Goal: Entertainment & Leisure: Consume media (video, audio)

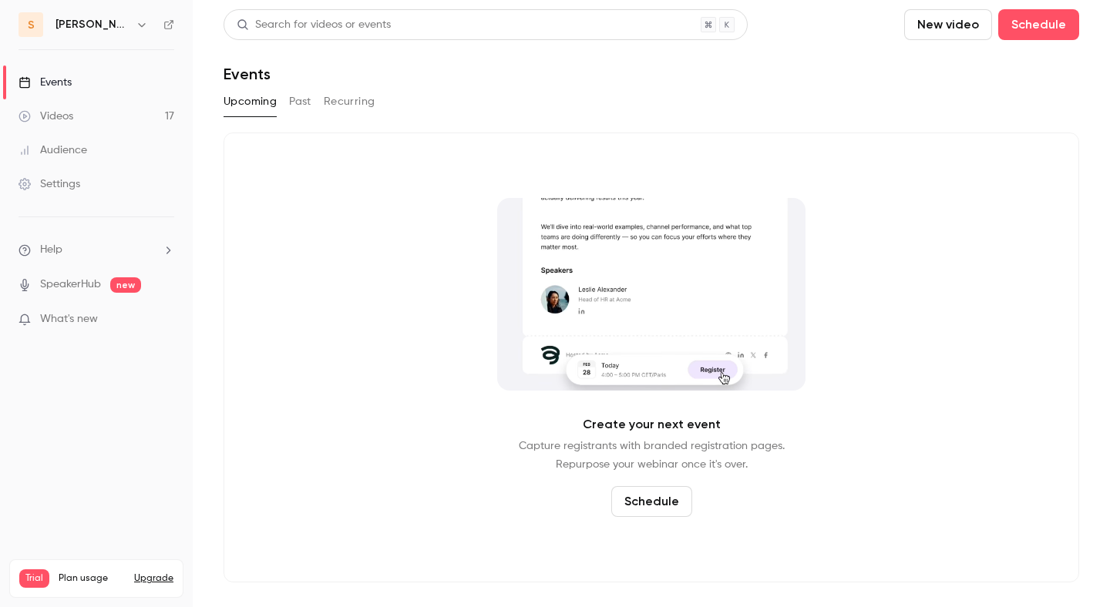
click at [106, 128] on link "Videos 17" at bounding box center [96, 116] width 193 height 34
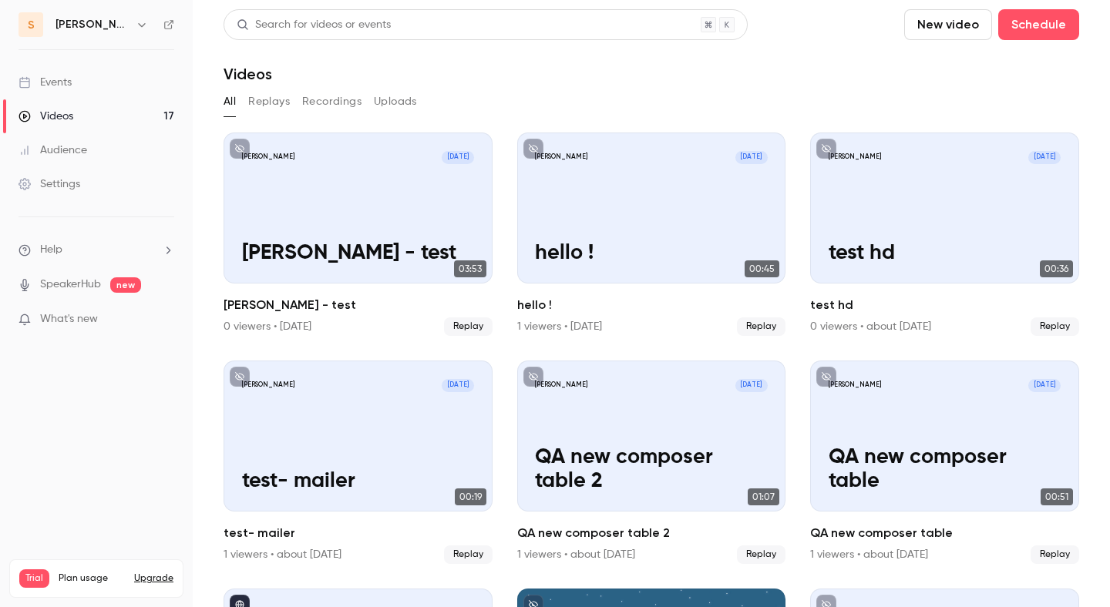
click at [95, 103] on link "Videos 17" at bounding box center [96, 116] width 193 height 34
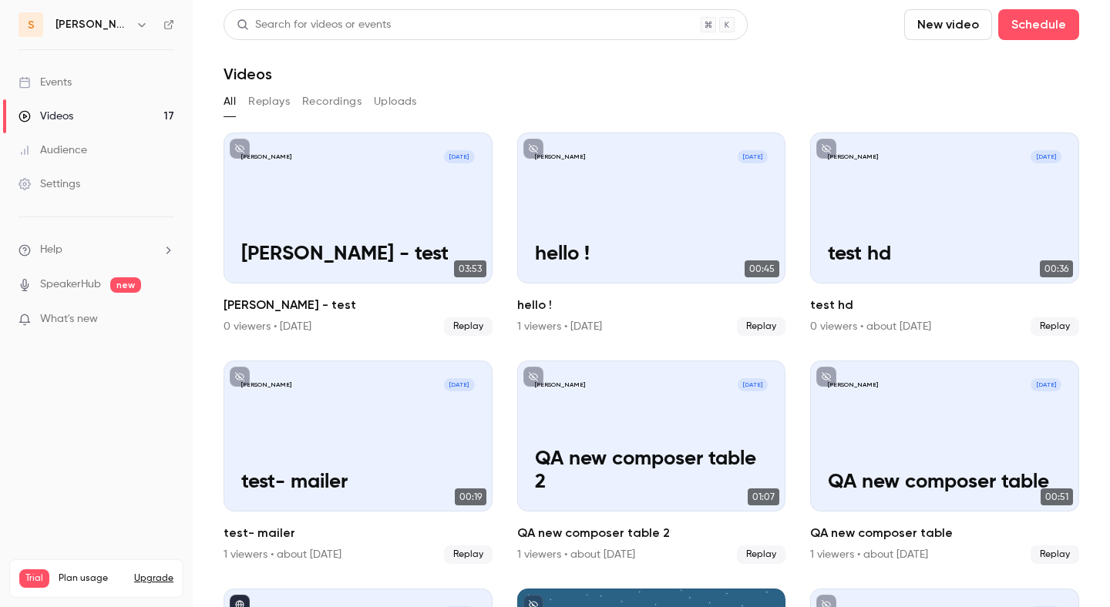
click at [97, 71] on link "Events" at bounding box center [96, 83] width 193 height 34
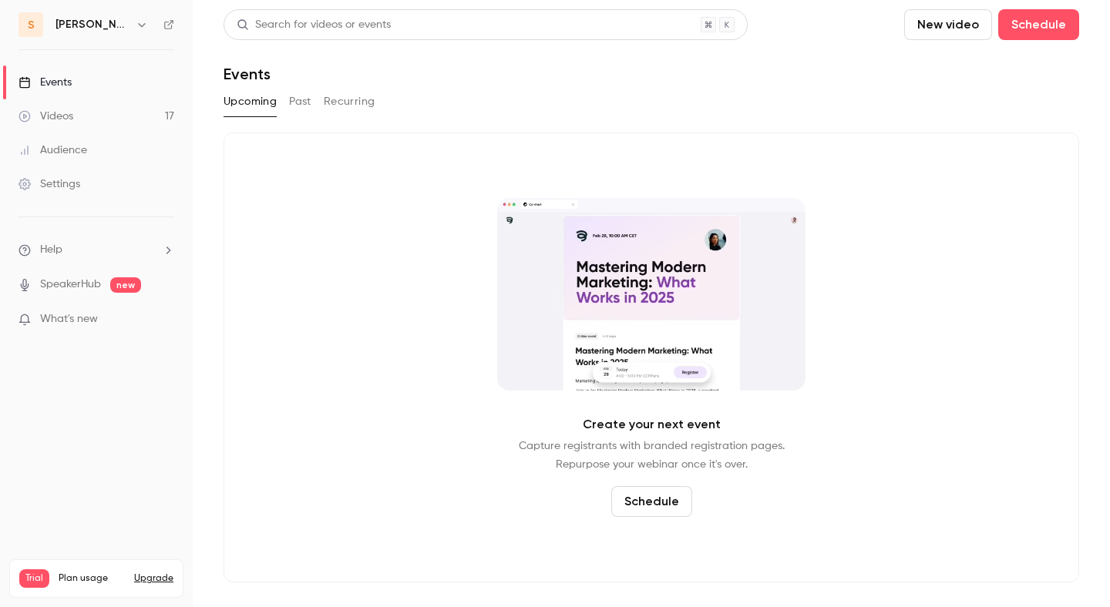
click at [303, 106] on button "Past" at bounding box center [300, 101] width 22 height 25
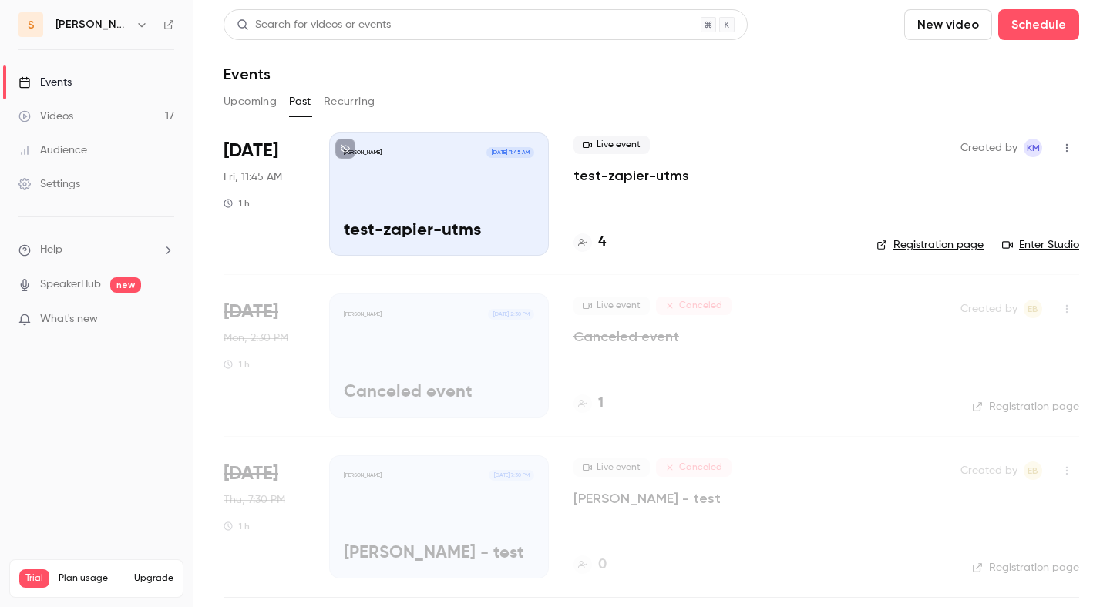
scroll to position [261, 0]
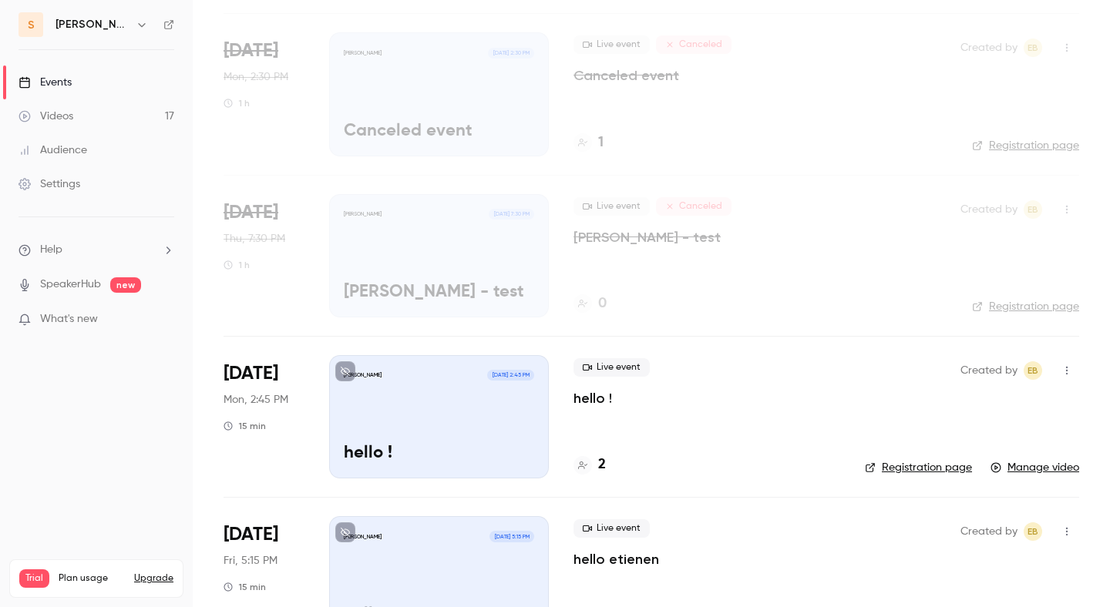
click at [599, 234] on p "hello !" at bounding box center [592, 398] width 39 height 18
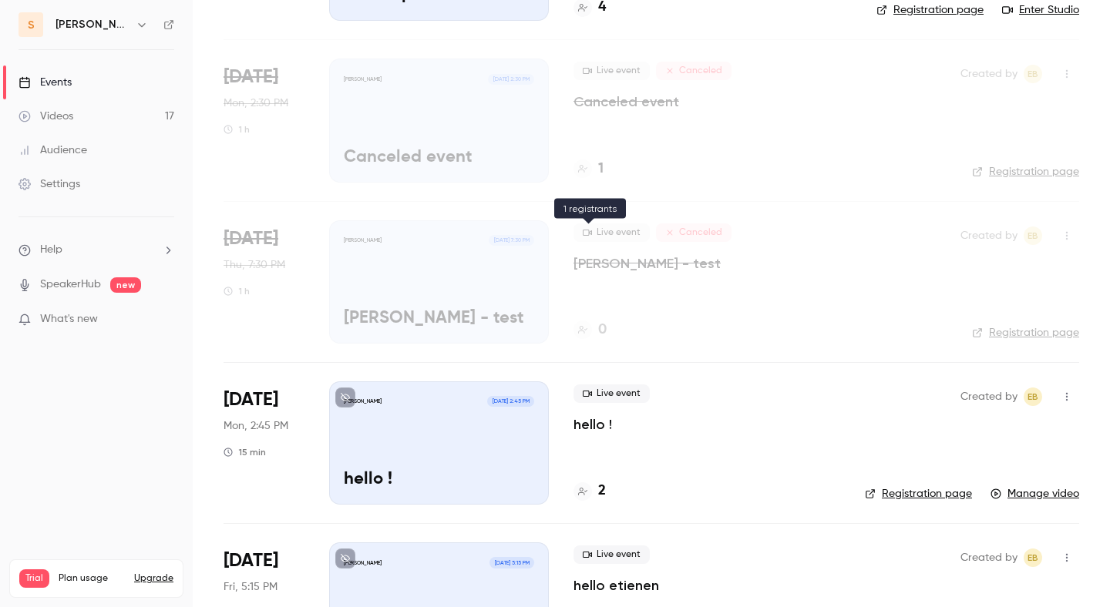
scroll to position [334, 0]
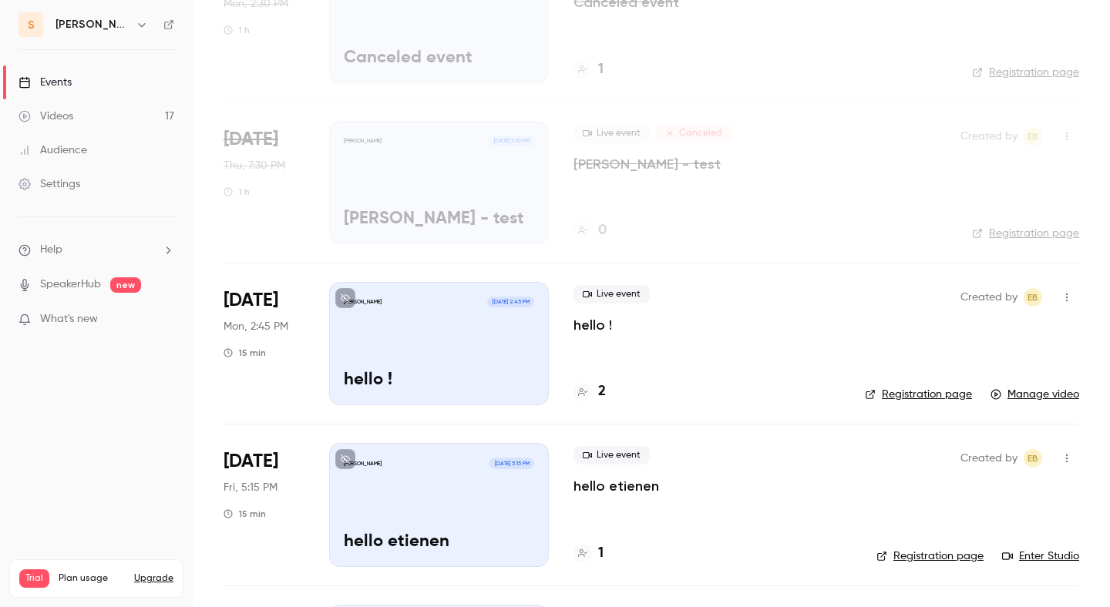
click at [600, 234] on p "hello etienen" at bounding box center [616, 486] width 86 height 18
